Goal: Information Seeking & Learning: Learn about a topic

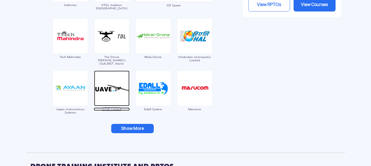
scroll to position [638, 0]
click at [133, 127] on button "Show More" at bounding box center [132, 128] width 43 height 9
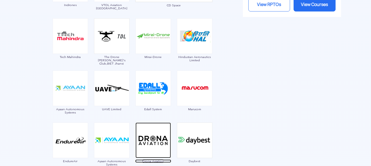
click at [151, 141] on img at bounding box center [153, 139] width 35 height 35
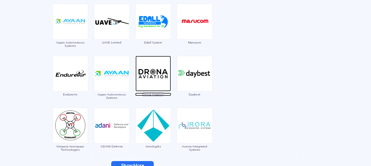
scroll to position [720, 0]
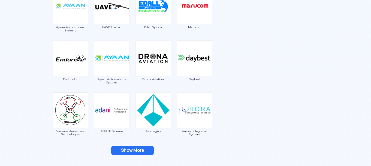
click at [135, 150] on button "Show More" at bounding box center [132, 149] width 43 height 9
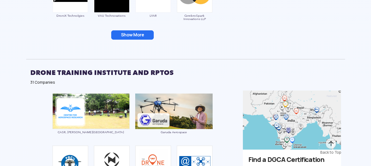
scroll to position [938, 0]
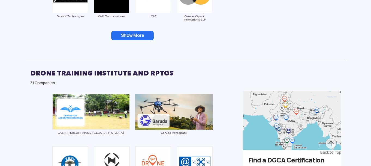
click at [129, 35] on button "Show More" at bounding box center [132, 35] width 43 height 9
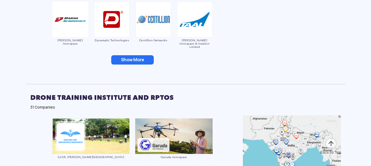
scroll to position [965, 0]
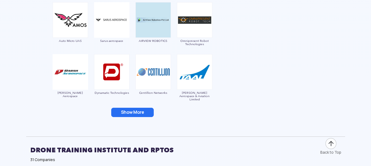
click at [143, 108] on button "Show More" at bounding box center [132, 112] width 43 height 9
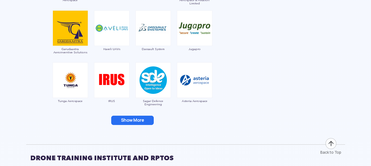
scroll to position [1075, 0]
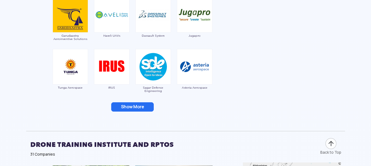
click at [143, 108] on button "Show More" at bounding box center [132, 106] width 43 height 9
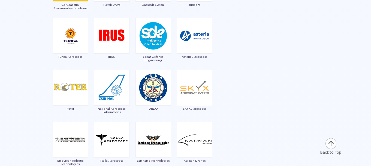
scroll to position [1156, 0]
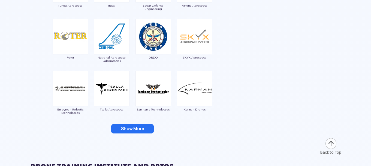
click at [139, 130] on button "Show More" at bounding box center [132, 128] width 43 height 9
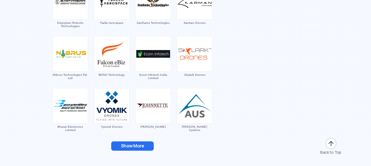
scroll to position [1320, 0]
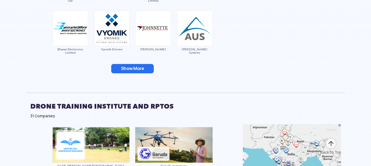
click at [140, 68] on button "Show More" at bounding box center [132, 68] width 43 height 9
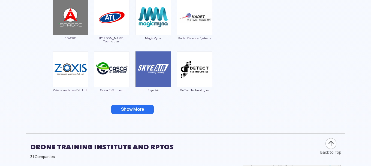
scroll to position [1402, 0]
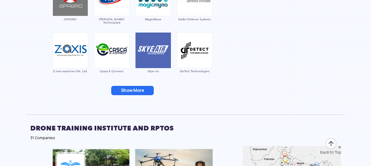
click at [144, 87] on button "Show More" at bounding box center [132, 90] width 43 height 9
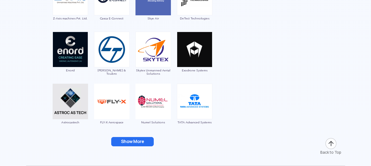
scroll to position [1484, 0]
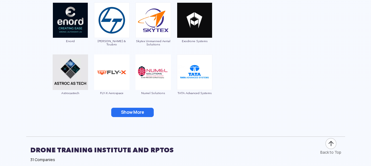
click at [124, 112] on button "Show More" at bounding box center [132, 112] width 43 height 9
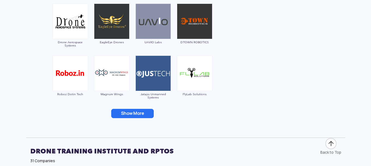
scroll to position [1593, 0]
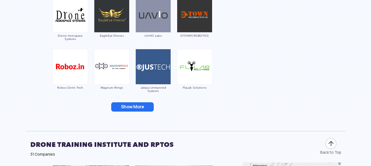
click at [120, 103] on button "Show More" at bounding box center [132, 106] width 43 height 9
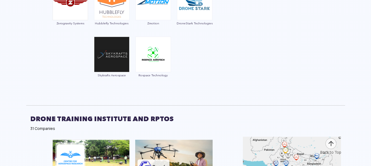
scroll to position [1730, 0]
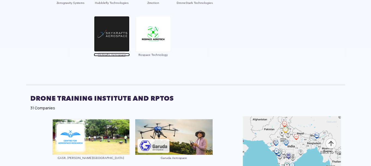
click at [116, 44] on img at bounding box center [111, 33] width 35 height 35
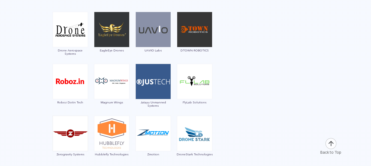
scroll to position [1566, 0]
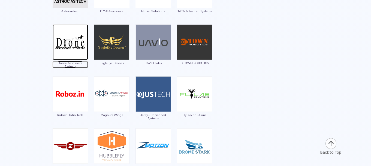
click at [79, 47] on img at bounding box center [70, 41] width 35 height 35
